Goal: Task Accomplishment & Management: Manage account settings

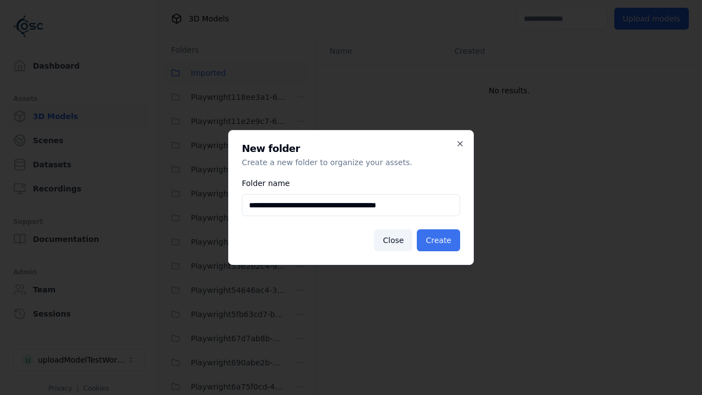
type input "**********"
click at [440, 240] on button "Create" at bounding box center [438, 240] width 43 height 22
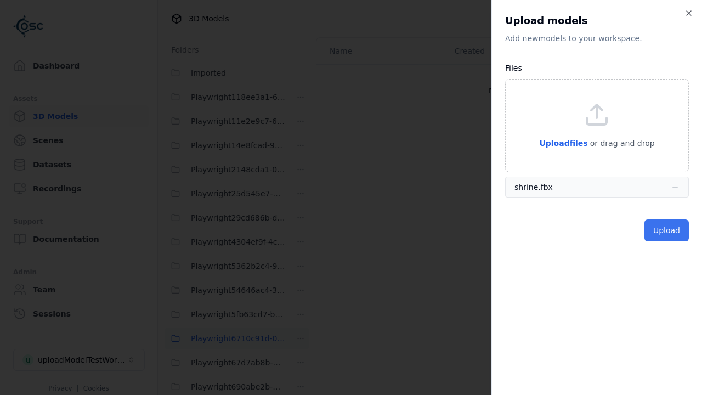
click at [668, 230] on button "Upload" at bounding box center [667, 230] width 44 height 22
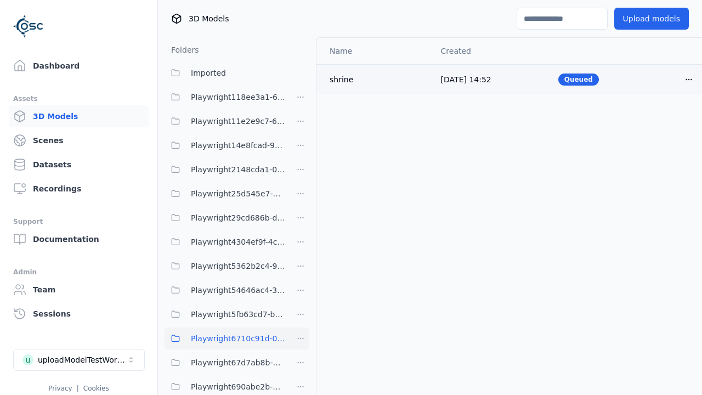
click at [689, 79] on html "Support Dashboard Assets 3D Models Scenes Datasets Recordings Support Documenta…" at bounding box center [351, 197] width 702 height 395
click at [665, 122] on div "Delete" at bounding box center [664, 122] width 65 height 18
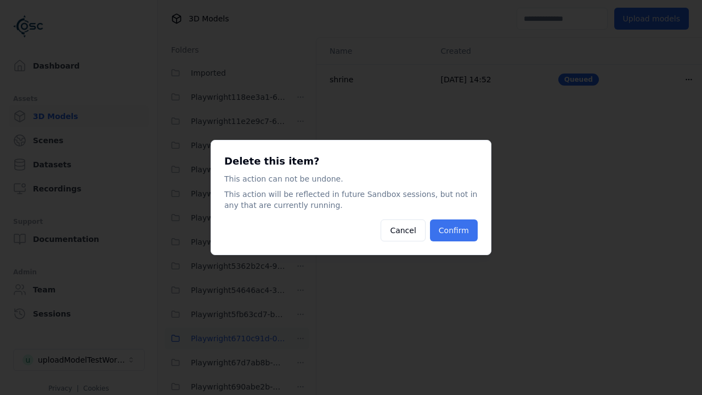
click at [455, 230] on button "Confirm" at bounding box center [454, 230] width 48 height 22
